Goal: Information Seeking & Learning: Learn about a topic

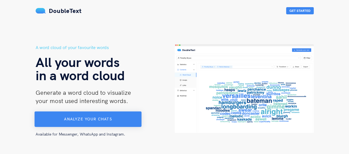
click at [111, 116] on button "Analyze your chats" at bounding box center [88, 119] width 107 height 15
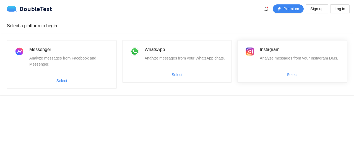
click at [327, 77] on span "Select" at bounding box center [291, 74] width 109 height 9
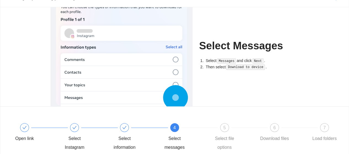
scroll to position [55, 0]
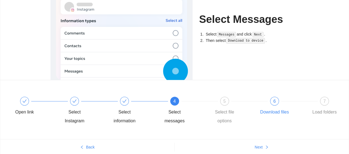
click at [270, 98] on div "6 Download files" at bounding box center [284, 107] width 50 height 20
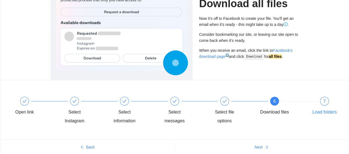
click at [331, 102] on div "7 Load folders" at bounding box center [325, 107] width 32 height 20
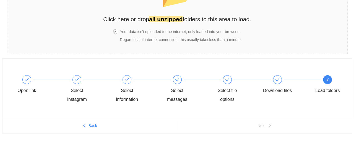
scroll to position [0, 0]
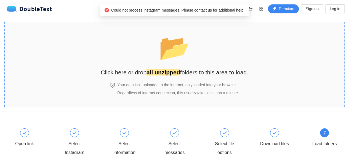
click at [162, 63] on span "📂" at bounding box center [175, 48] width 34 height 30
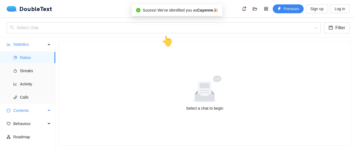
click at [21, 109] on span "Contents" at bounding box center [29, 110] width 33 height 11
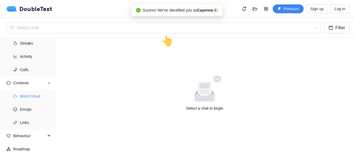
click at [25, 93] on span "Word Cloud" at bounding box center [35, 96] width 31 height 11
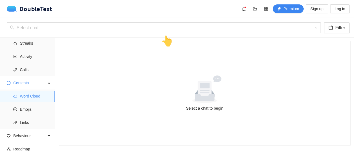
click at [223, 88] on icon at bounding box center [204, 90] width 51 height 28
click at [206, 98] on icon at bounding box center [204, 92] width 20 height 18
click at [31, 43] on span "Streaks" at bounding box center [35, 43] width 31 height 11
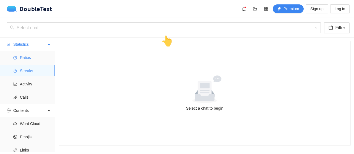
click at [22, 58] on span "Ratios" at bounding box center [35, 57] width 31 height 11
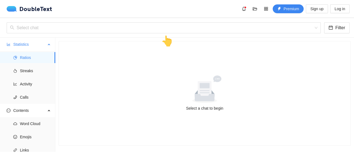
click at [25, 43] on span "Statistics" at bounding box center [29, 44] width 33 height 11
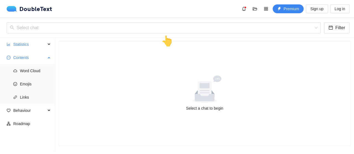
click at [22, 56] on span "Contents" at bounding box center [29, 57] width 33 height 11
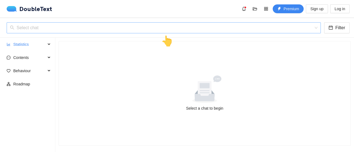
click at [39, 28] on input "search" at bounding box center [161, 28] width 303 height 10
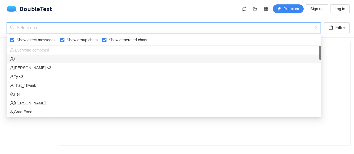
click at [30, 57] on div "L" at bounding box center [164, 59] width 308 height 6
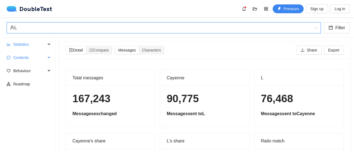
click at [33, 55] on span "Contents" at bounding box center [29, 57] width 33 height 11
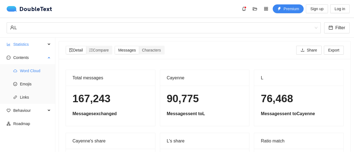
click at [33, 73] on span "Word Cloud" at bounding box center [35, 70] width 31 height 11
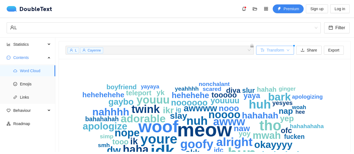
click at [273, 46] on button "Transform" at bounding box center [275, 50] width 38 height 9
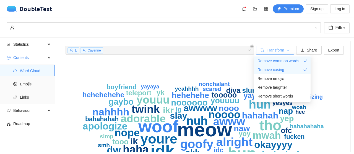
click at [278, 49] on span "Transform" at bounding box center [274, 50] width 17 height 6
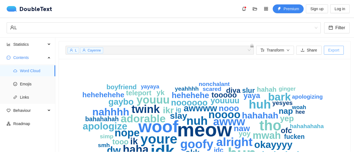
click at [333, 50] on span "Export" at bounding box center [333, 50] width 11 height 6
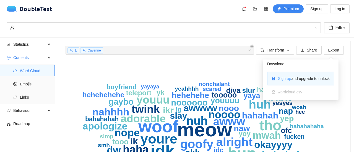
click at [277, 80] on button "Sign up" at bounding box center [284, 78] width 14 height 9
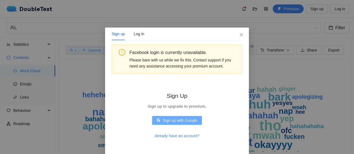
click at [189, 118] on span "Sign up with Google" at bounding box center [179, 121] width 35 height 6
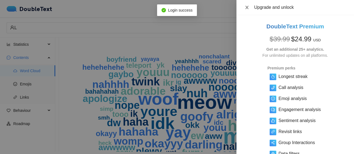
click at [247, 5] on button "Close" at bounding box center [247, 7] width 8 height 5
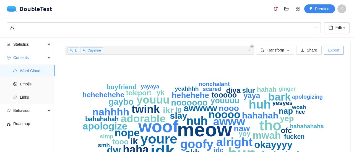
click at [332, 51] on span "Export" at bounding box center [333, 50] width 11 height 6
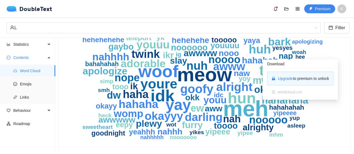
click at [343, 100] on section "L Cayenne + 0 ... Transform Share Export meh meow woof idk hun yay tho youre hu…" at bounding box center [204, 95] width 298 height 114
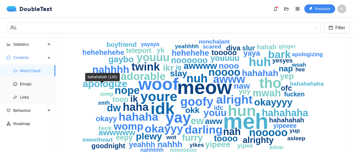
scroll to position [55, 0]
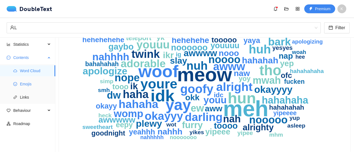
click at [30, 82] on span "Emojis" at bounding box center [35, 84] width 31 height 11
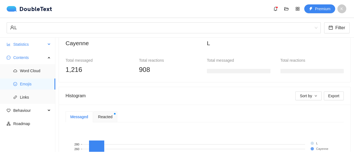
click at [18, 47] on span "Statistics" at bounding box center [29, 44] width 33 height 11
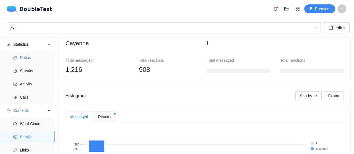
click at [19, 57] on li "Ratios" at bounding box center [27, 57] width 55 height 11
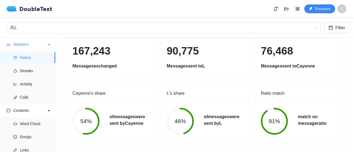
scroll to position [51, 0]
click at [24, 68] on span "Streaks" at bounding box center [35, 70] width 31 height 11
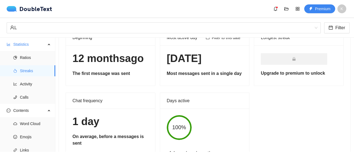
scroll to position [28, 0]
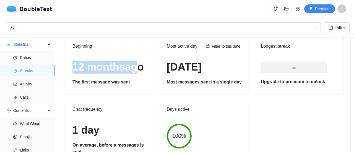
drag, startPoint x: 73, startPoint y: 64, endPoint x: 130, endPoint y: 68, distance: 56.8
click at [130, 68] on h1 "[DATE]" at bounding box center [110, 67] width 76 height 13
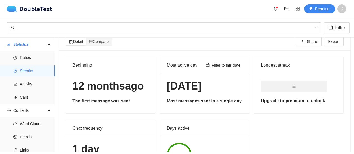
scroll to position [0, 0]
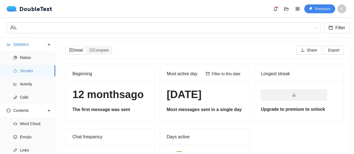
drag, startPoint x: 159, startPoint y: 85, endPoint x: 218, endPoint y: 95, distance: 60.2
click at [218, 95] on div "[DATE] Most messages sent in a single day" at bounding box center [204, 102] width 89 height 40
click at [218, 95] on h1 "[DATE]" at bounding box center [205, 94] width 76 height 13
click at [211, 108] on h5 "Most messages sent in a single day" at bounding box center [205, 110] width 76 height 7
click at [18, 53] on li "Ratios" at bounding box center [27, 57] width 55 height 11
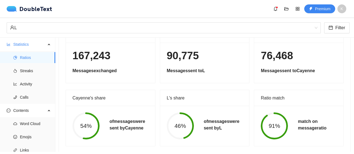
scroll to position [51, 0]
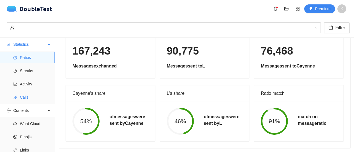
click at [27, 98] on span "Calls" at bounding box center [35, 97] width 31 height 11
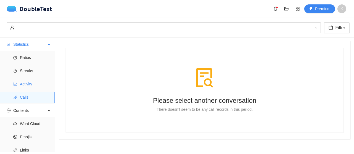
click at [26, 87] on span "Activity" at bounding box center [35, 84] width 31 height 11
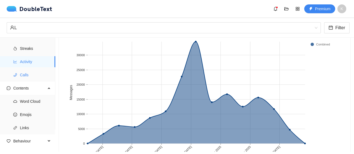
scroll to position [28, 0]
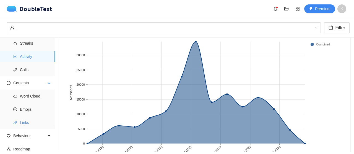
click at [20, 123] on span "Links" at bounding box center [35, 122] width 31 height 11
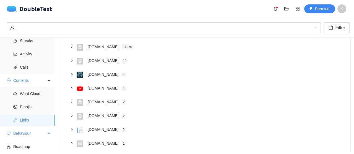
click at [25, 134] on span "Behaviour" at bounding box center [29, 133] width 33 height 11
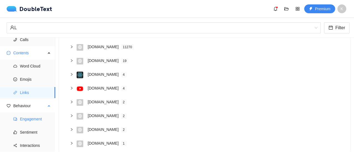
click at [27, 118] on span "Engagement" at bounding box center [35, 119] width 31 height 11
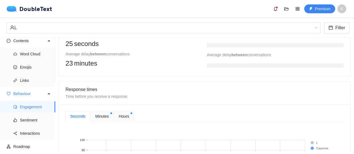
scroll to position [138, 0]
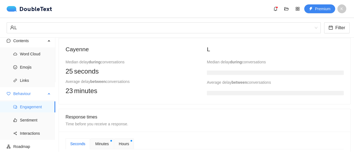
click at [37, 126] on ul "Engagement Sentiment Interactions" at bounding box center [27, 121] width 55 height 40
click at [21, 119] on span "Sentiment" at bounding box center [35, 120] width 31 height 11
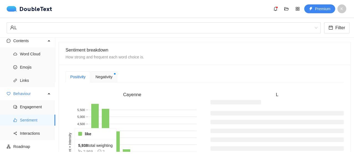
scroll to position [110, 0]
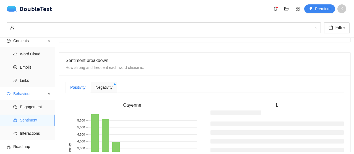
click at [98, 88] on span "Negativity" at bounding box center [103, 88] width 17 height 6
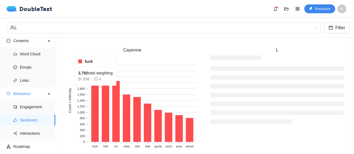
scroll to position [138, 0]
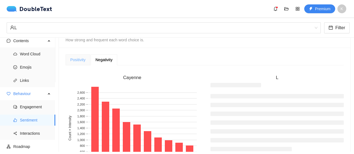
click at [77, 63] on div "Positivity" at bounding box center [77, 59] width 25 height 11
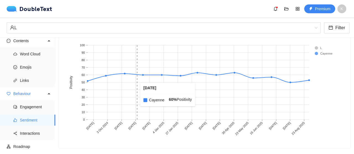
scroll to position [344, 0]
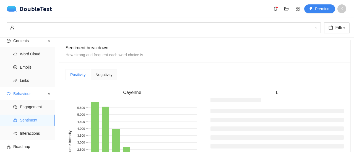
click at [99, 73] on span "Negativity" at bounding box center [103, 75] width 17 height 4
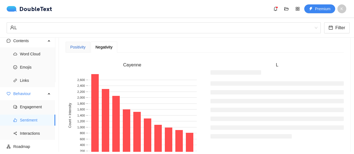
click at [81, 47] on div "Positivity" at bounding box center [77, 47] width 15 height 6
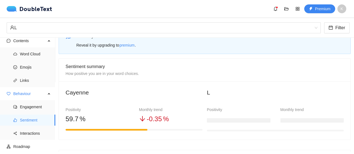
scroll to position [0, 0]
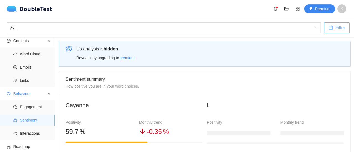
click at [345, 22] on button "Filter" at bounding box center [336, 27] width 25 height 11
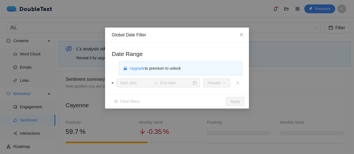
click at [165, 68] on span "Upgrade to premium to unlock" at bounding box center [154, 68] width 51 height 4
click at [138, 70] on span "Upgrade" at bounding box center [137, 68] width 15 height 6
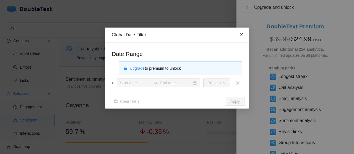
click at [235, 36] on span "Close" at bounding box center [241, 35] width 15 height 15
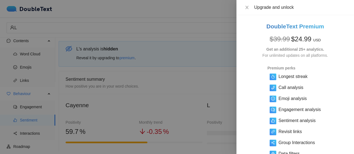
click at [244, 4] on div "Upgrade and unlock" at bounding box center [295, 7] width 104 height 6
click at [0, 44] on div at bounding box center [177, 77] width 354 height 154
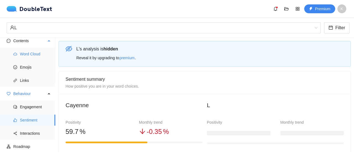
click at [19, 52] on li "Word Cloud" at bounding box center [27, 54] width 55 height 11
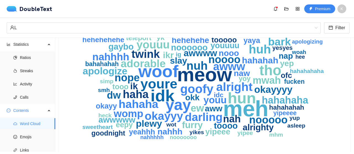
scroll to position [44, 0]
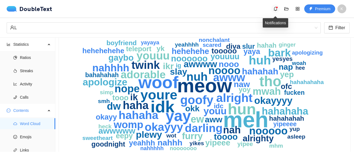
click at [275, 9] on icon "bell" at bounding box center [275, 9] width 4 height 4
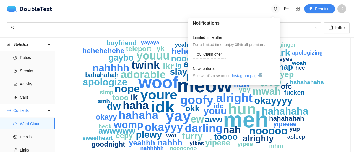
click at [275, 9] on icon "bell" at bounding box center [275, 9] width 4 height 4
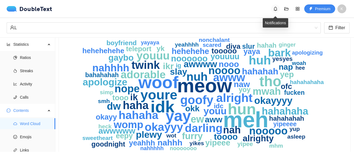
click at [278, 9] on span "bell" at bounding box center [275, 9] width 8 height 4
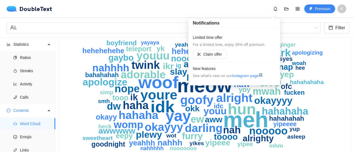
click at [278, 9] on span "bell" at bounding box center [275, 9] width 8 height 4
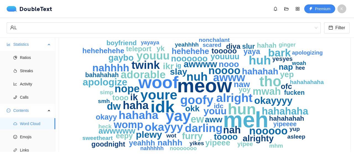
click at [31, 42] on span "Statistics" at bounding box center [29, 44] width 33 height 11
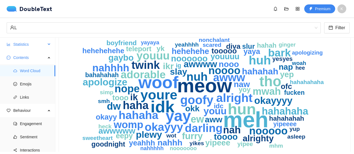
click at [31, 42] on span "Statistics" at bounding box center [29, 44] width 33 height 11
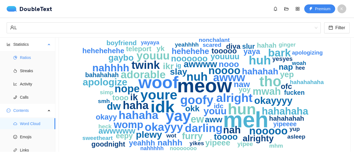
click at [17, 62] on li "Ratios" at bounding box center [27, 57] width 55 height 11
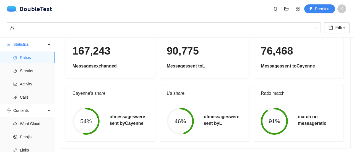
scroll to position [51, 0]
click at [30, 73] on span "Streaks" at bounding box center [35, 70] width 31 height 11
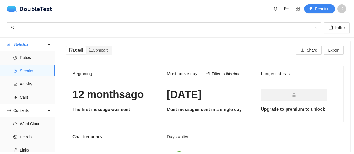
click at [88, 101] on h1 "[DATE]" at bounding box center [110, 94] width 76 height 13
click at [105, 47] on div "Compare" at bounding box center [99, 50] width 26 height 8
click at [86, 46] on input "Compare" at bounding box center [86, 46] width 0 height 0
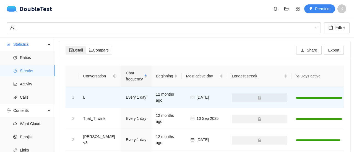
click at [77, 48] on span "Detail" at bounding box center [76, 50] width 14 height 4
click at [66, 46] on input "Detail" at bounding box center [66, 46] width 0 height 0
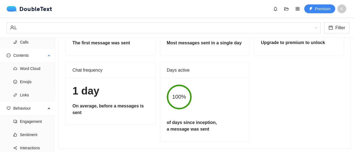
scroll to position [70, 0]
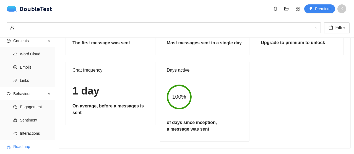
click at [23, 146] on span "Roadmap" at bounding box center [32, 146] width 38 height 11
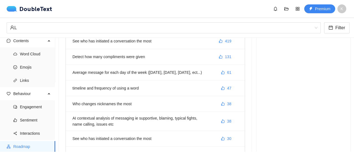
scroll to position [28, 0]
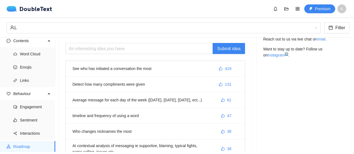
click at [158, 65] on li "See who has initiated a conversation the most 419" at bounding box center [155, 69] width 179 height 16
click at [225, 67] on span "419" at bounding box center [228, 69] width 6 height 6
click at [221, 67] on button "420" at bounding box center [224, 68] width 21 height 9
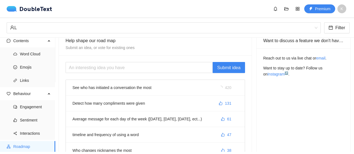
scroll to position [0, 0]
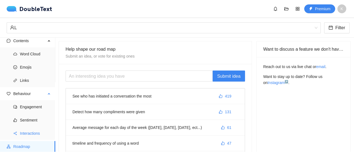
click at [28, 131] on span "Interactions" at bounding box center [35, 133] width 31 height 11
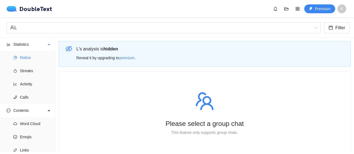
click at [34, 60] on span "Ratios" at bounding box center [35, 57] width 31 height 11
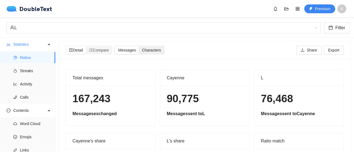
click at [154, 49] on span "Characters" at bounding box center [151, 50] width 19 height 4
click at [139, 46] on input "Characters" at bounding box center [139, 46] width 0 height 0
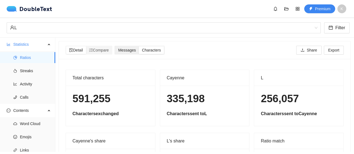
click at [129, 51] on span "Messages" at bounding box center [127, 50] width 18 height 4
click at [115, 46] on input "Messages" at bounding box center [115, 46] width 0 height 0
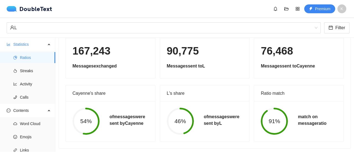
scroll to position [51, 0]
click at [27, 71] on span "Streaks" at bounding box center [35, 70] width 31 height 11
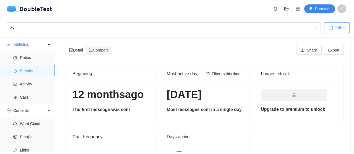
click at [330, 29] on icon "calendar" at bounding box center [330, 27] width 4 height 4
